Goal: Information Seeking & Learning: Learn about a topic

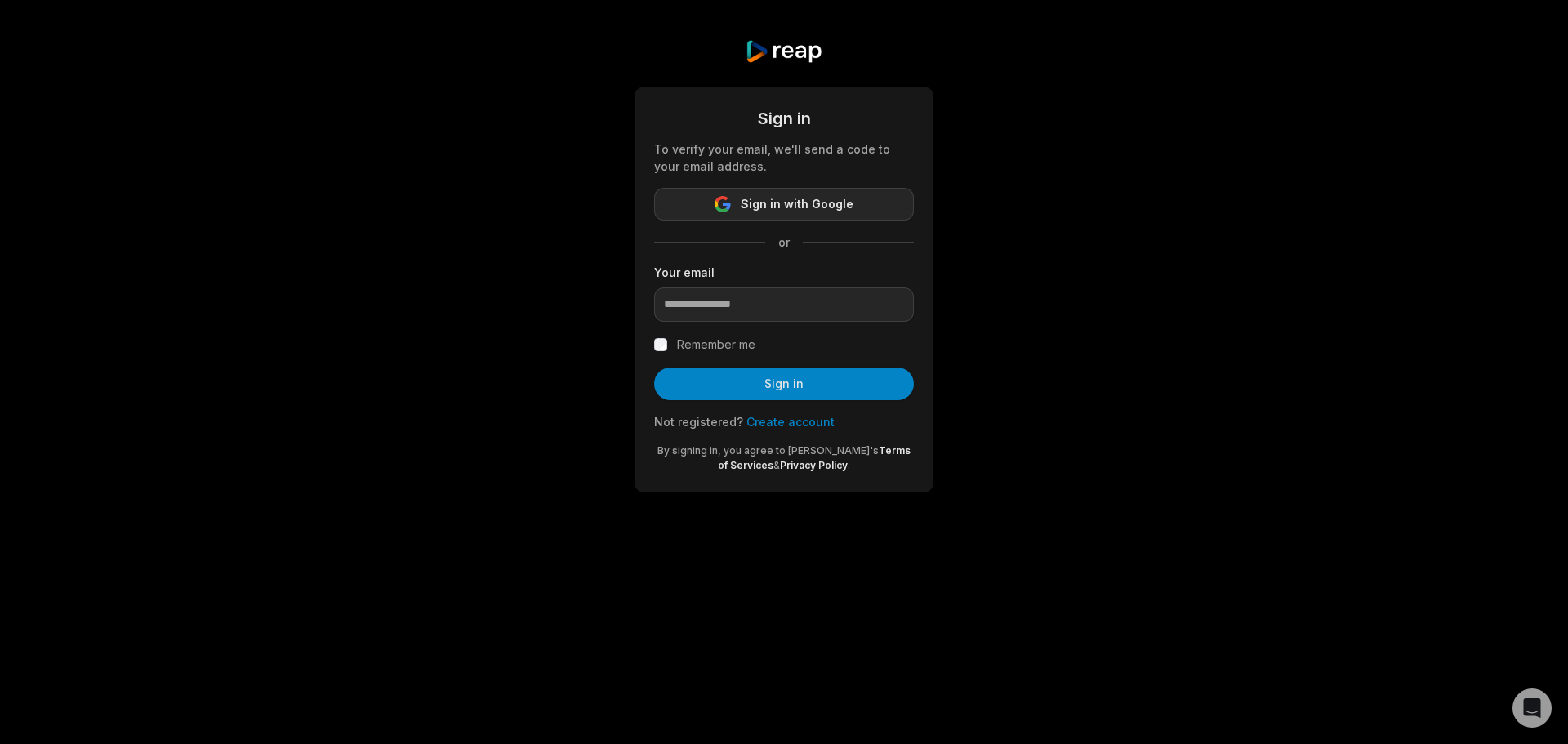
click at [819, 205] on span "Sign in with Google" at bounding box center [797, 204] width 113 height 20
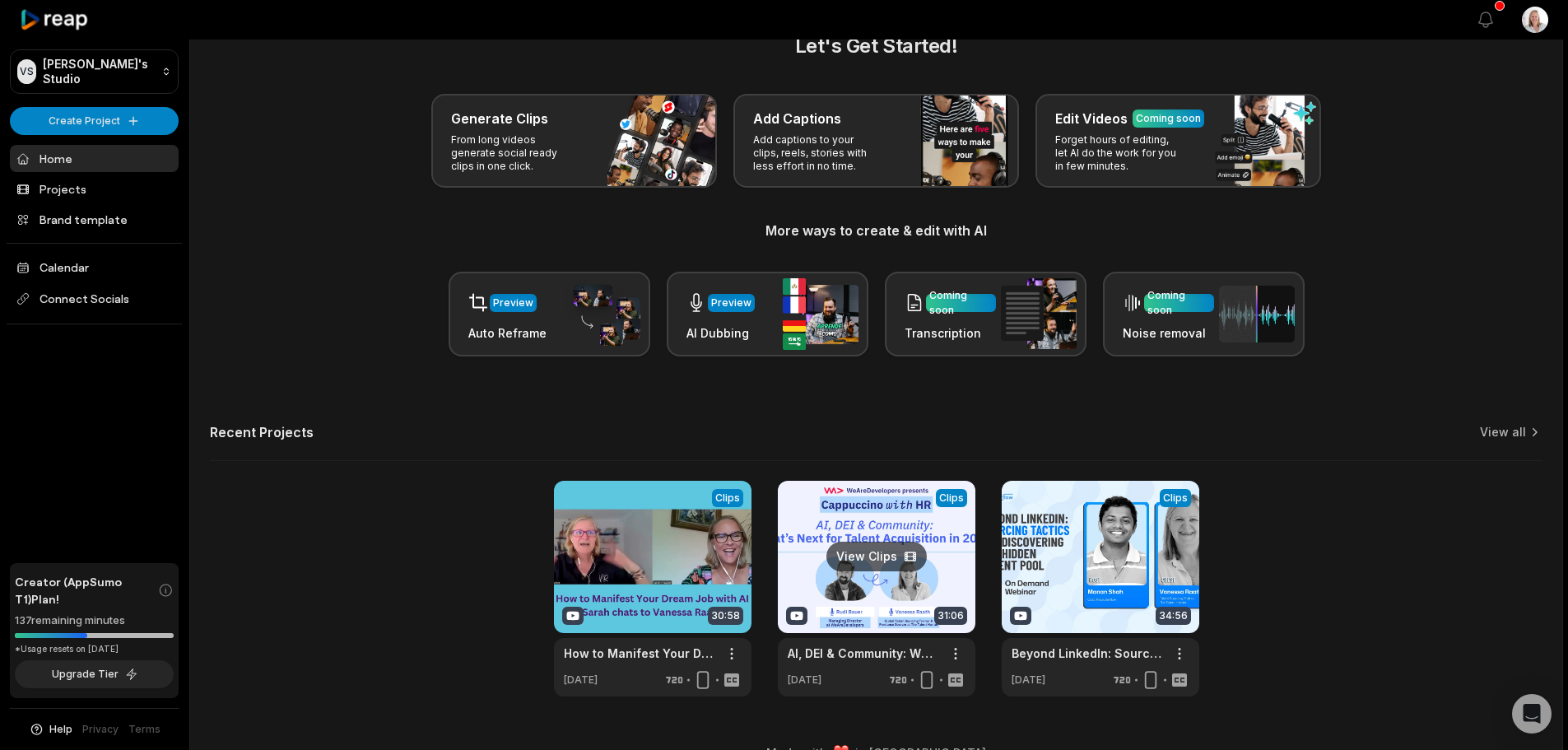
scroll to position [72, 0]
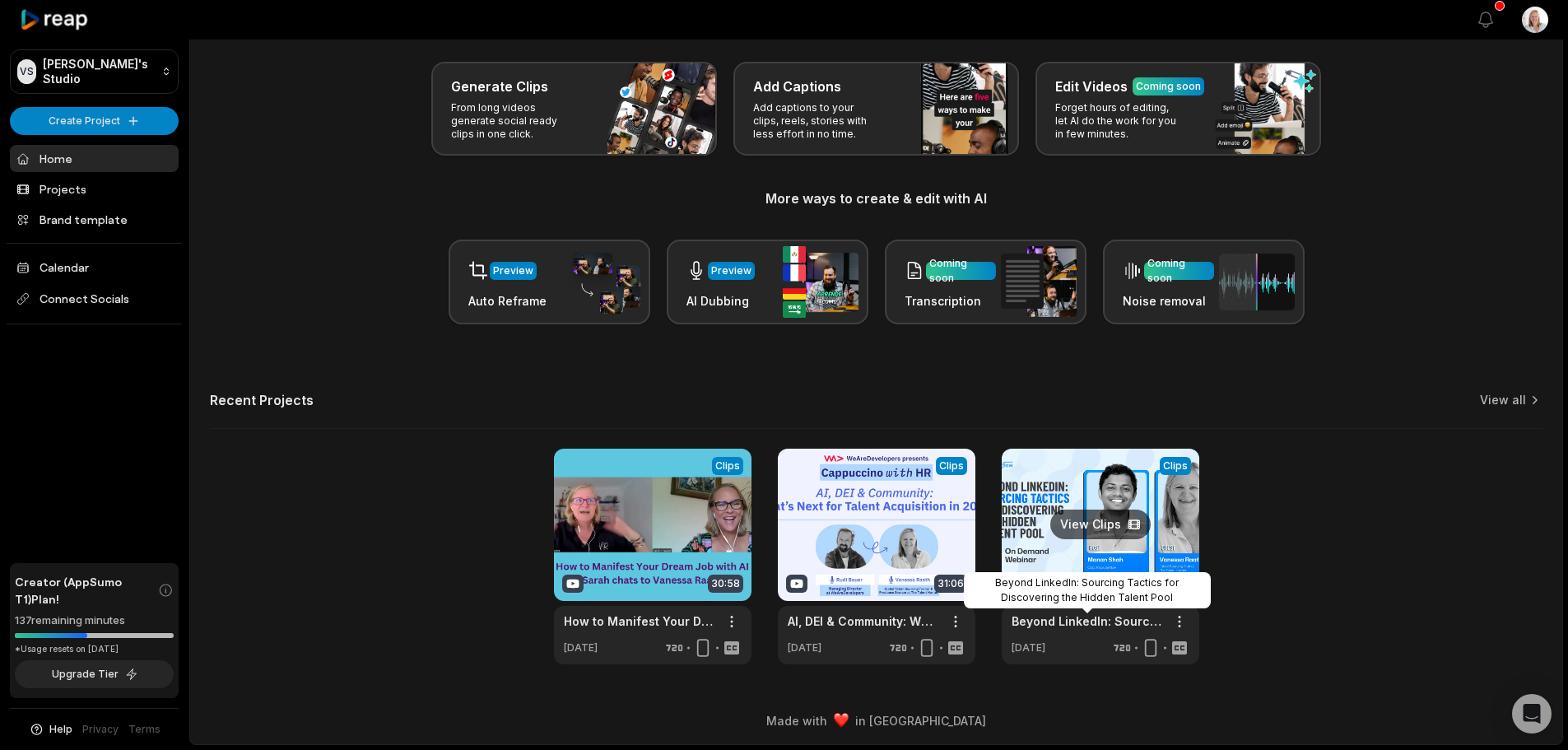
click at [1109, 623] on link "Beyond LinkedIn: Sourcing Tactics for Discovering the Hidden Talent Pool" at bounding box center [1087, 621] width 151 height 18
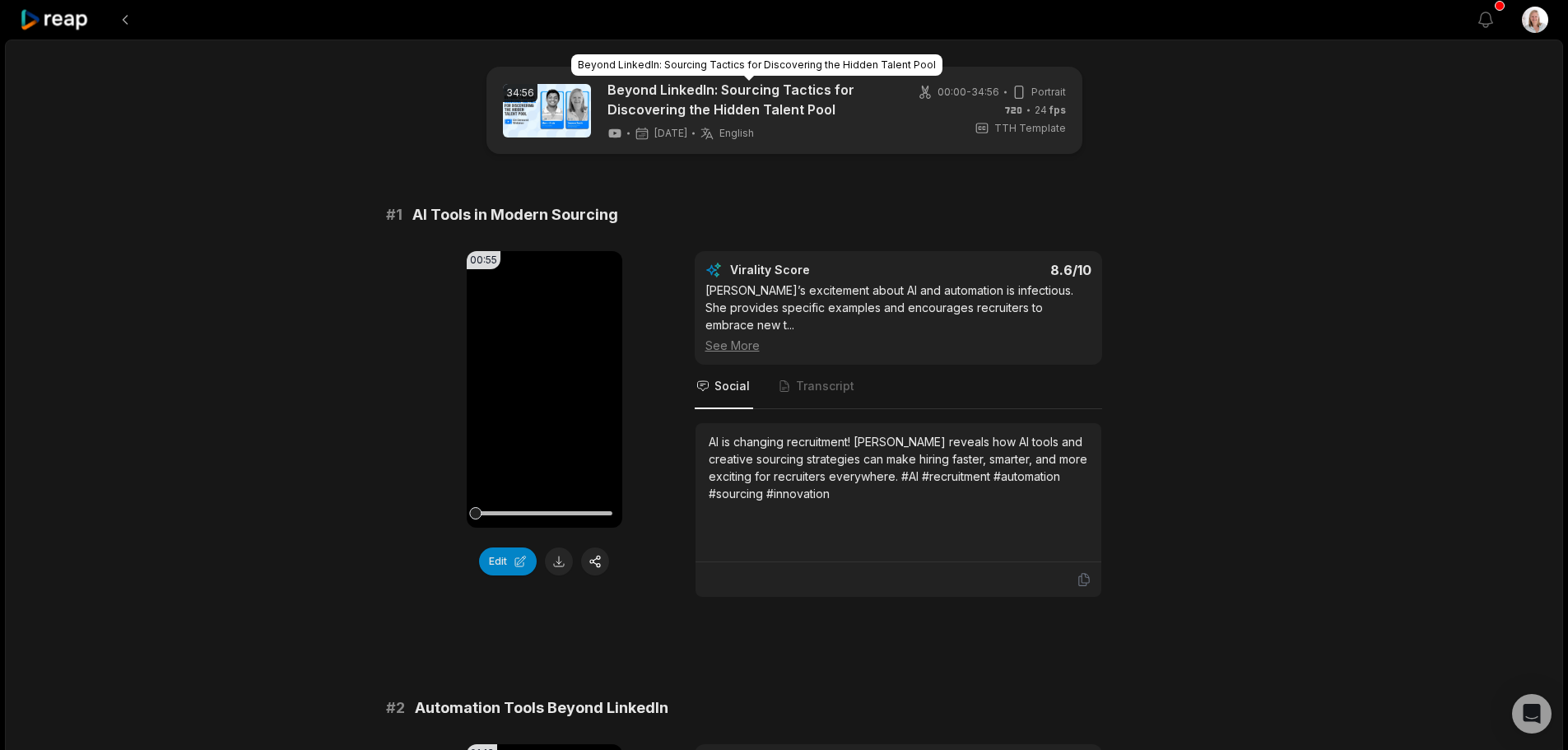
click at [740, 100] on link "Beyond LinkedIn: Sourcing Tactics for Discovering the Hidden Talent Pool" at bounding box center [749, 99] width 284 height 39
